Goal: Browse casually: Explore the website without a specific task or goal

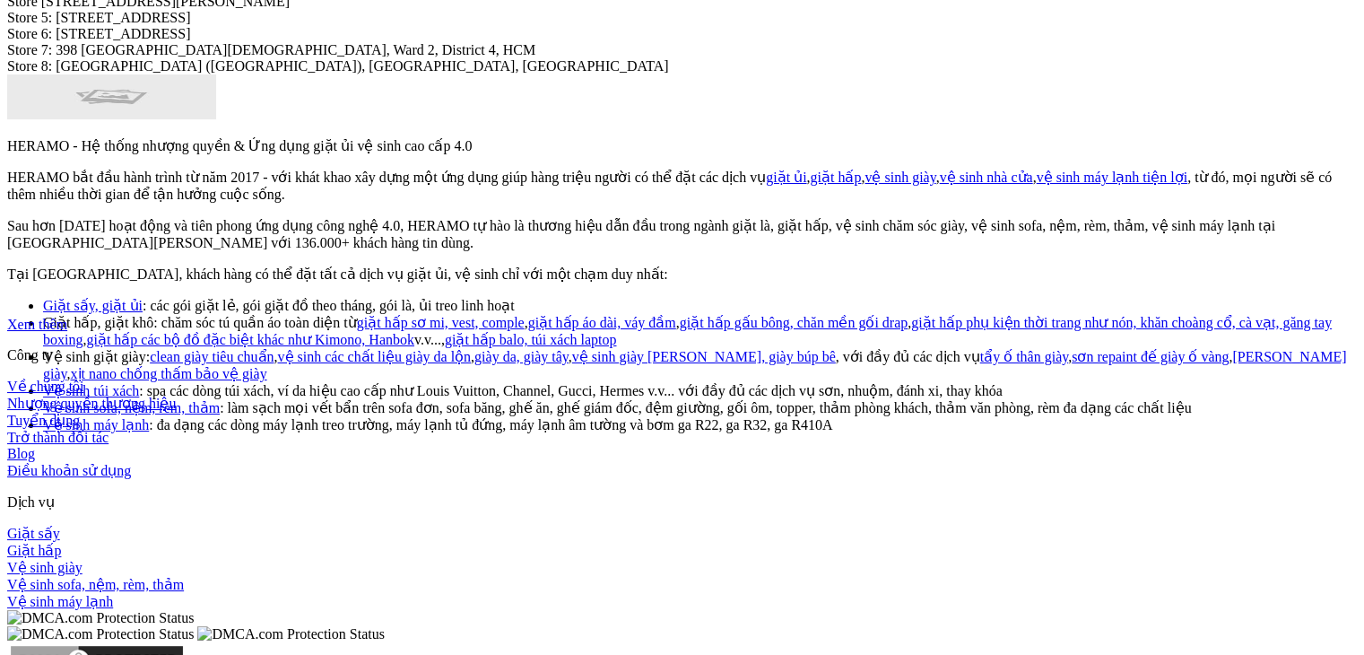
scroll to position [7466, 0]
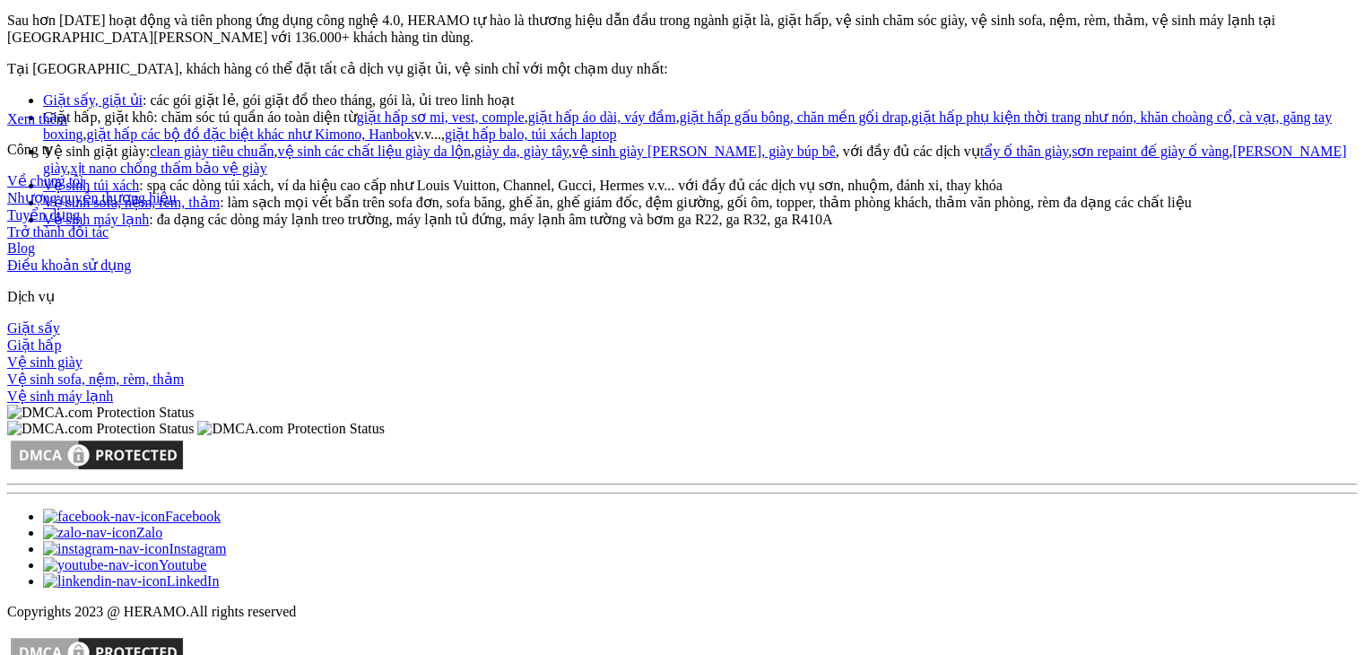
click at [841, 319] on div "Giặt sấy" at bounding box center [682, 327] width 1350 height 17
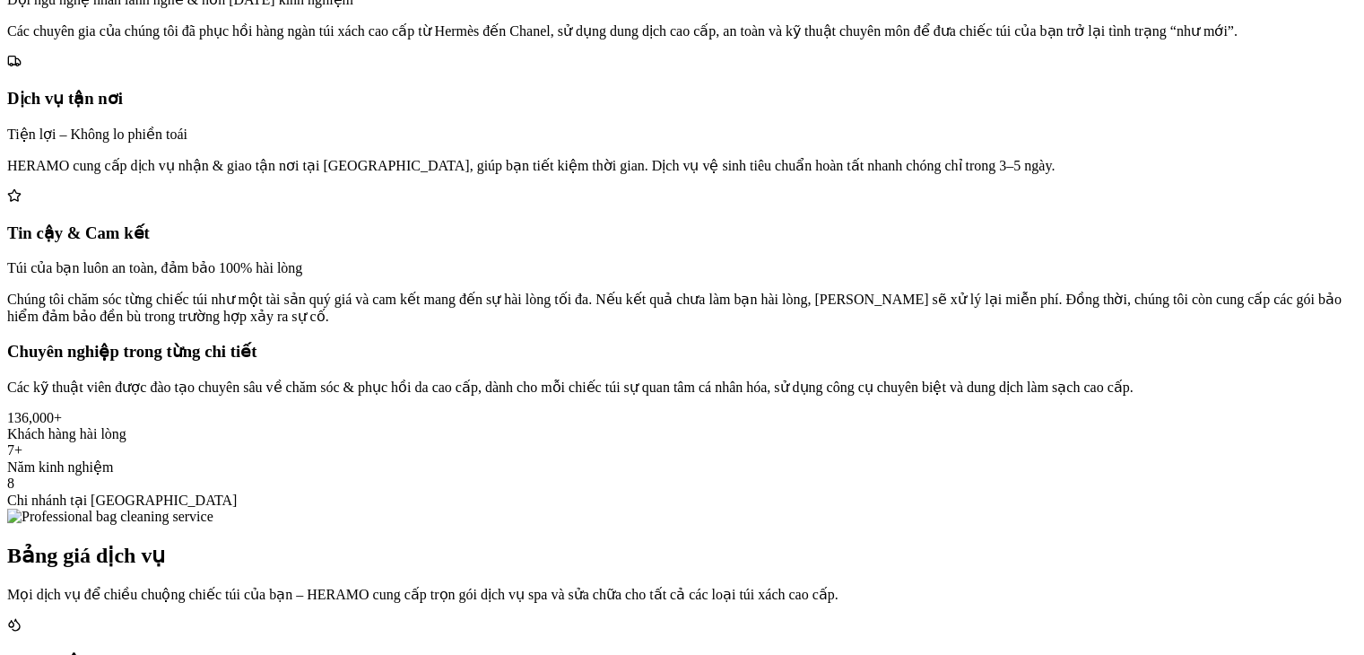
scroll to position [384, 0]
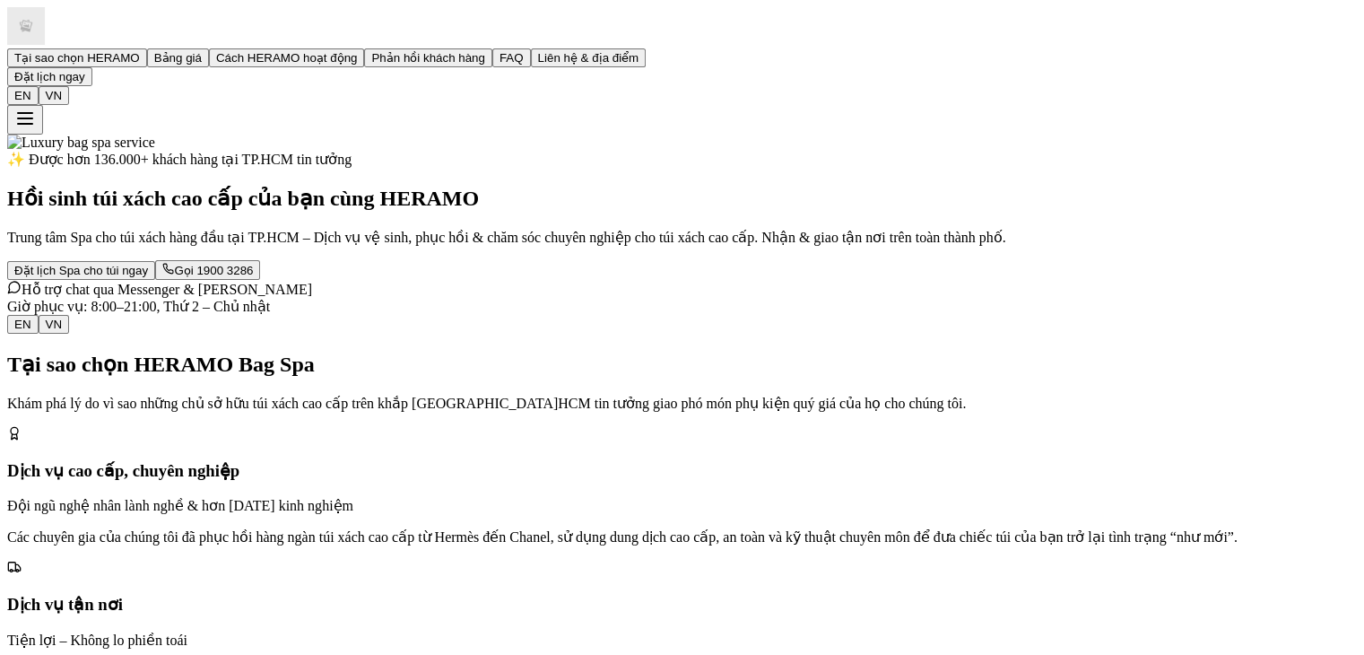
click at [11, 137] on img at bounding box center [81, 143] width 148 height 16
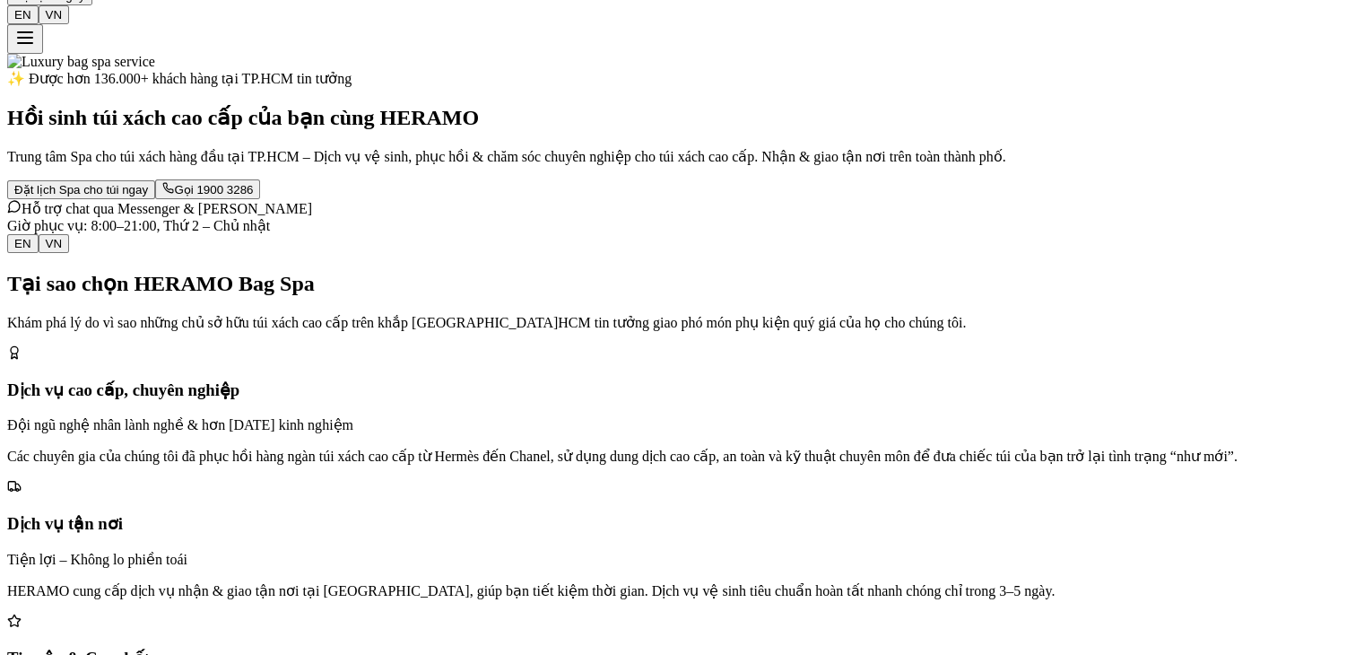
scroll to position [91, 0]
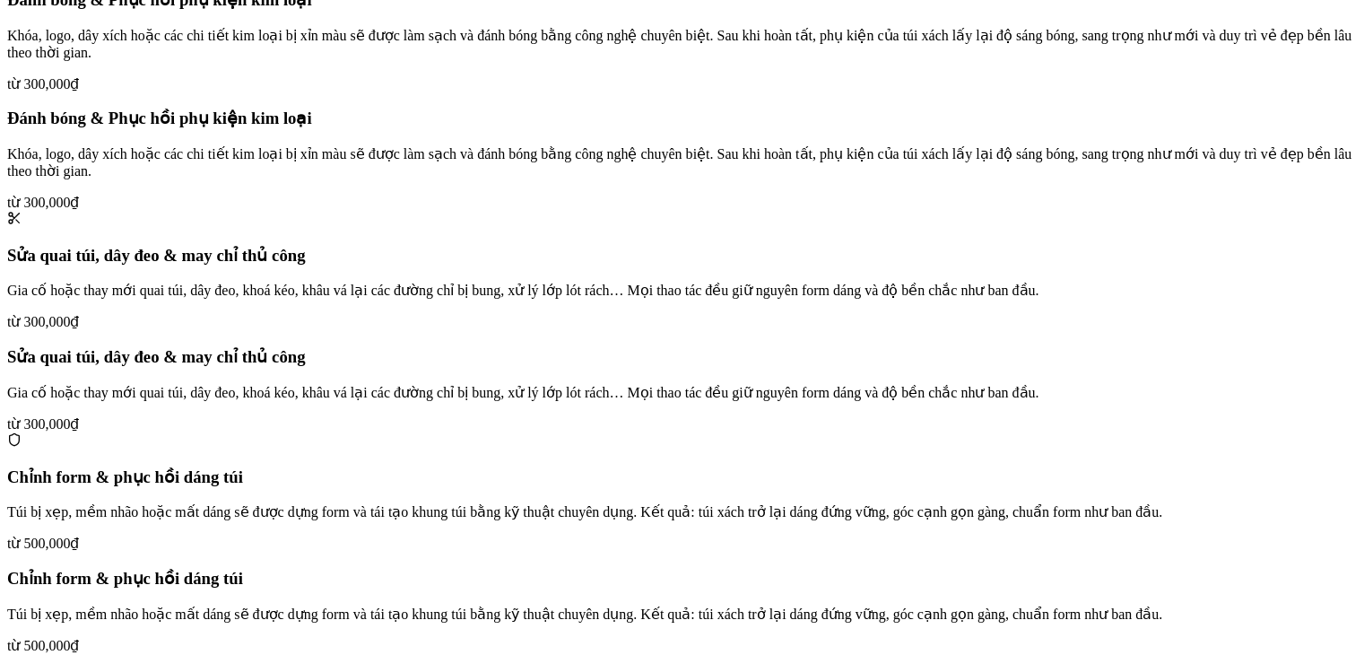
scroll to position [1884, 0]
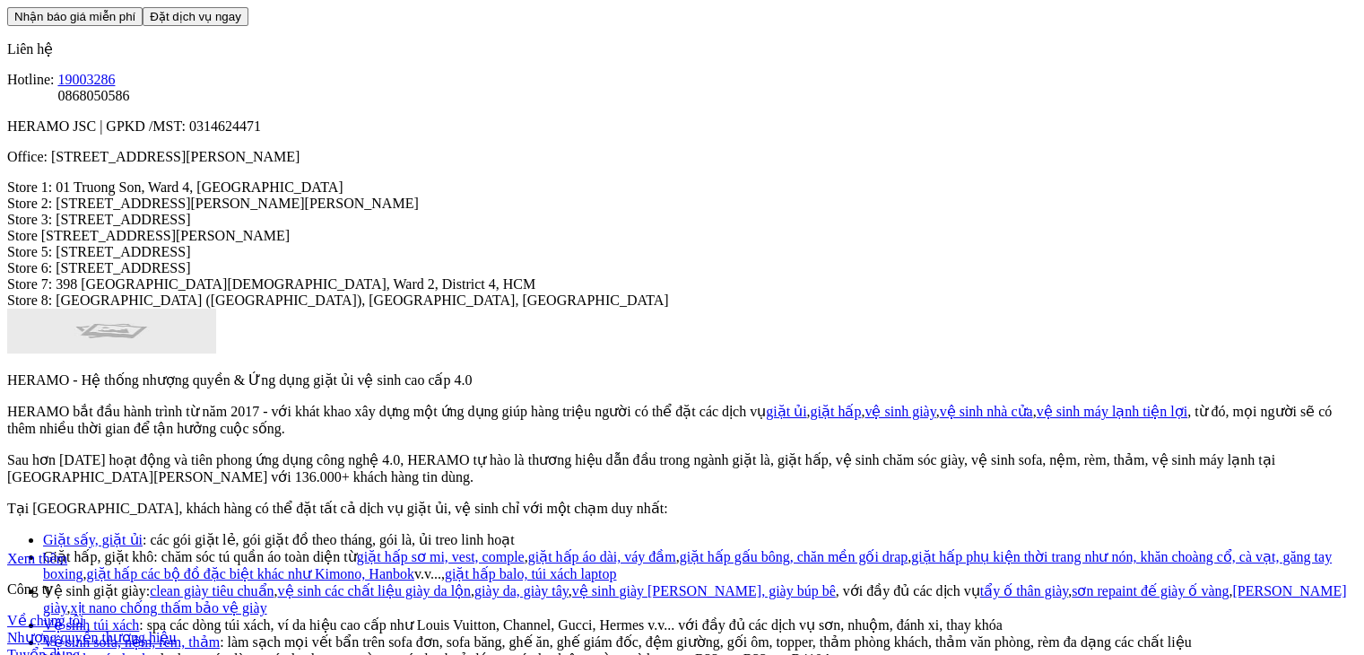
scroll to position [7028, 0]
click at [143, 308] on img at bounding box center [111, 330] width 209 height 45
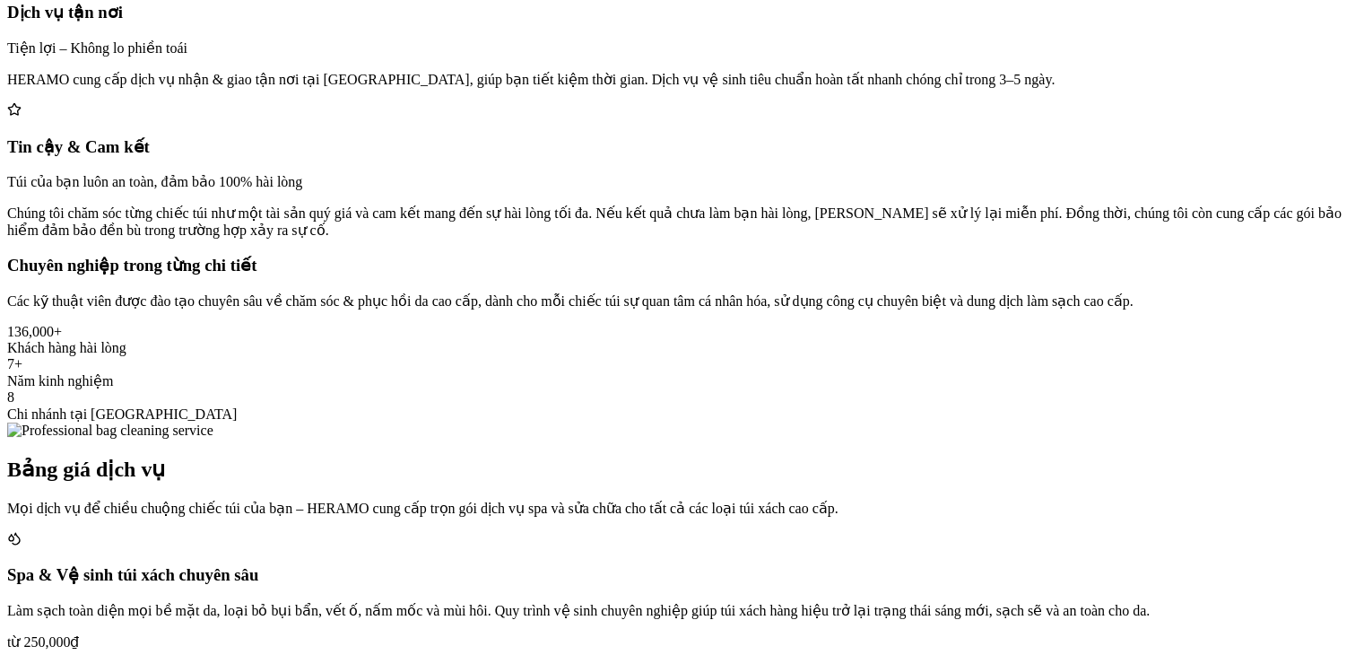
scroll to position [0, 0]
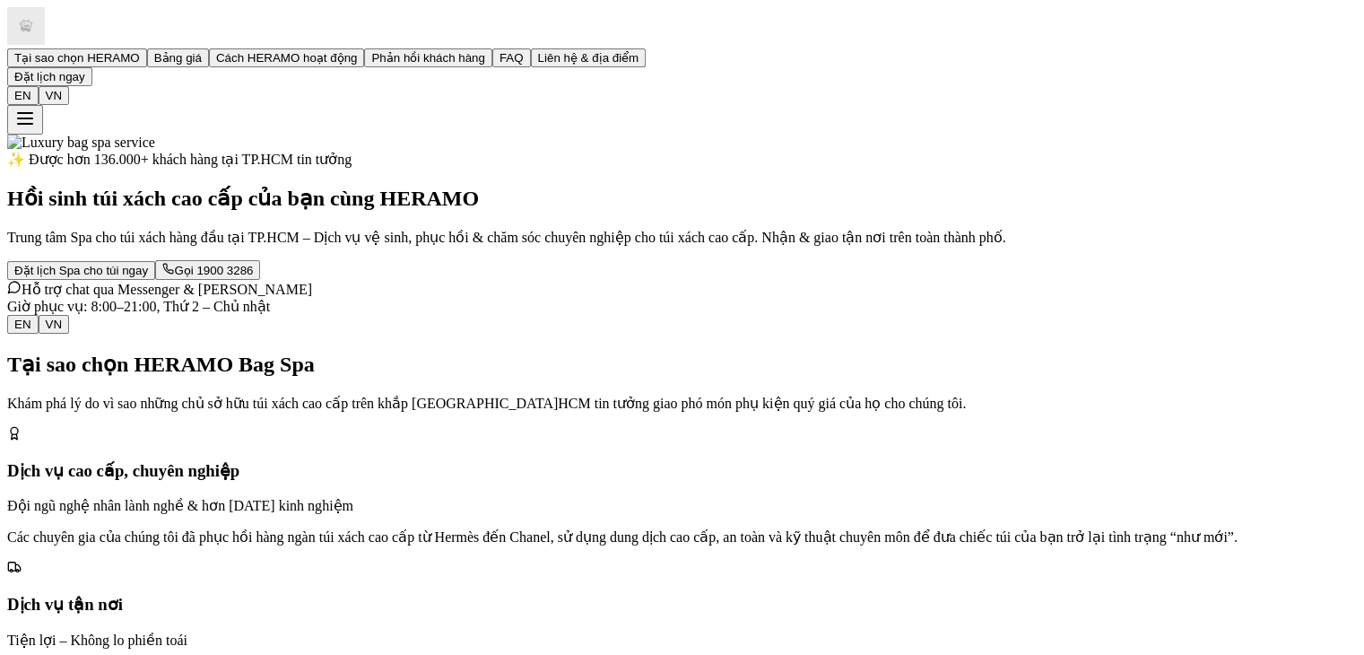
click at [13, 148] on img at bounding box center [81, 143] width 148 height 16
click at [18, 144] on img at bounding box center [81, 143] width 148 height 16
click at [32, 22] on img at bounding box center [26, 26] width 38 height 38
